Goal: Task Accomplishment & Management: Complete application form

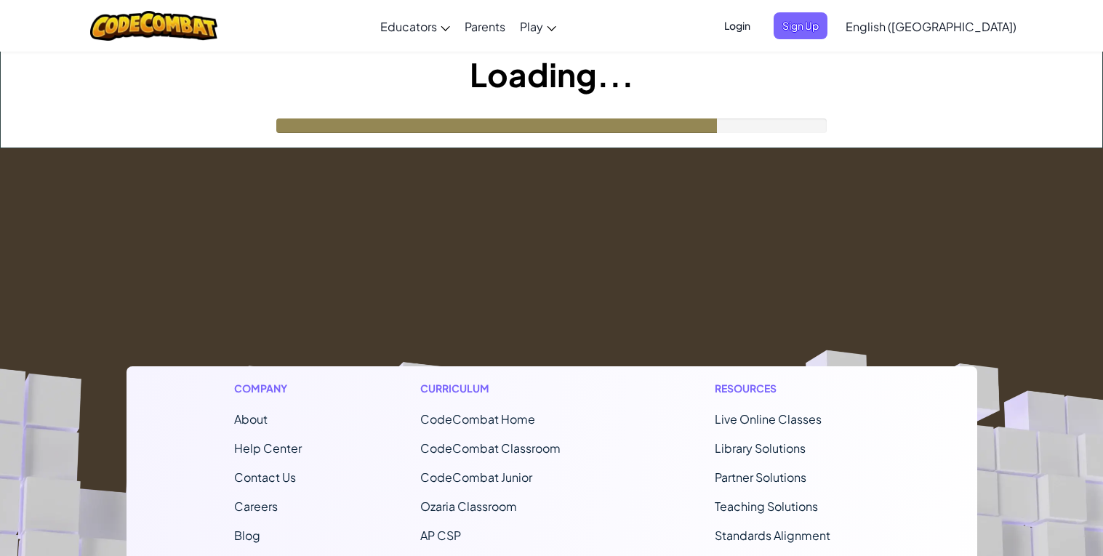
click at [759, 26] on span "Login" at bounding box center [738, 25] width 44 height 27
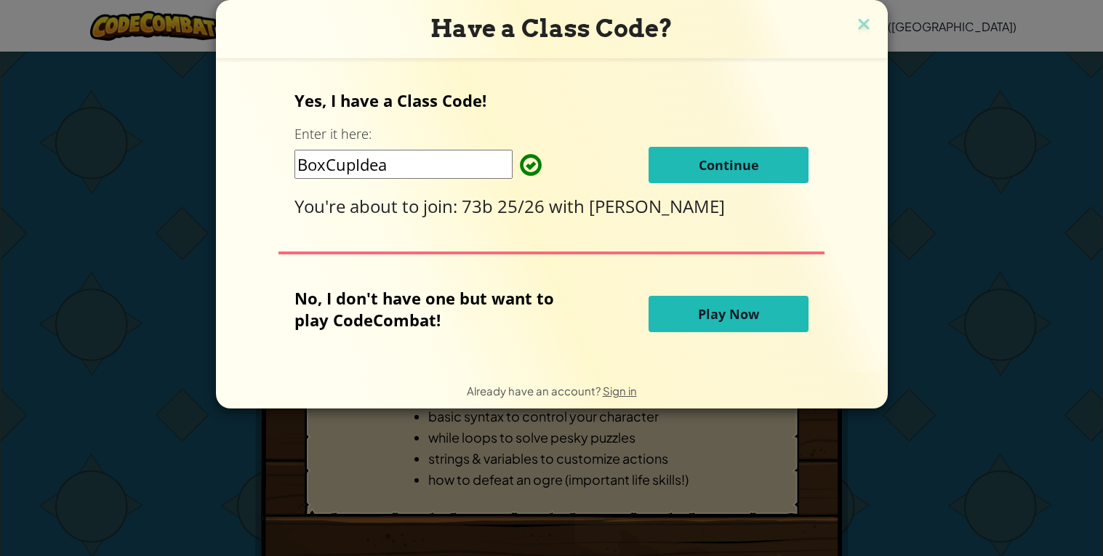
click at [756, 179] on button "Continue" at bounding box center [729, 165] width 160 height 36
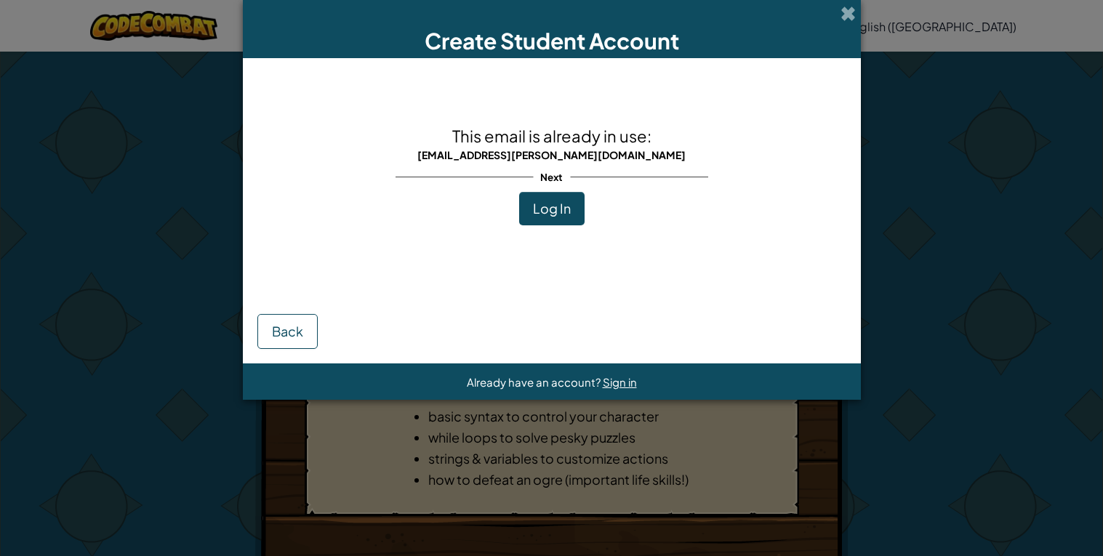
click at [567, 177] on span "Next" at bounding box center [551, 177] width 37 height 21
click at [575, 203] on button "Log In" at bounding box center [551, 208] width 65 height 33
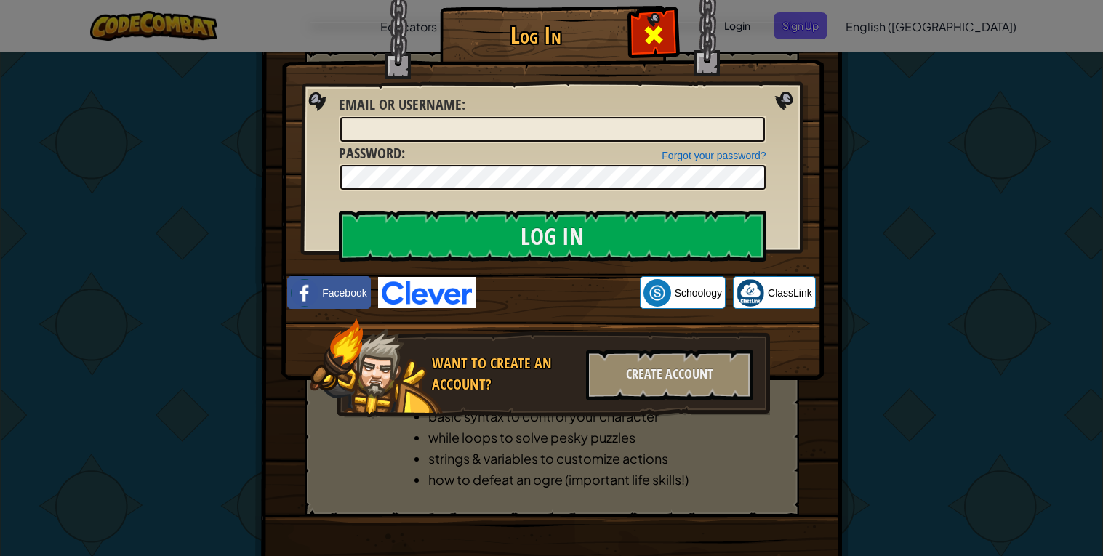
click at [660, 28] on span at bounding box center [653, 34] width 23 height 23
